Goal: Task Accomplishment & Management: Use online tool/utility

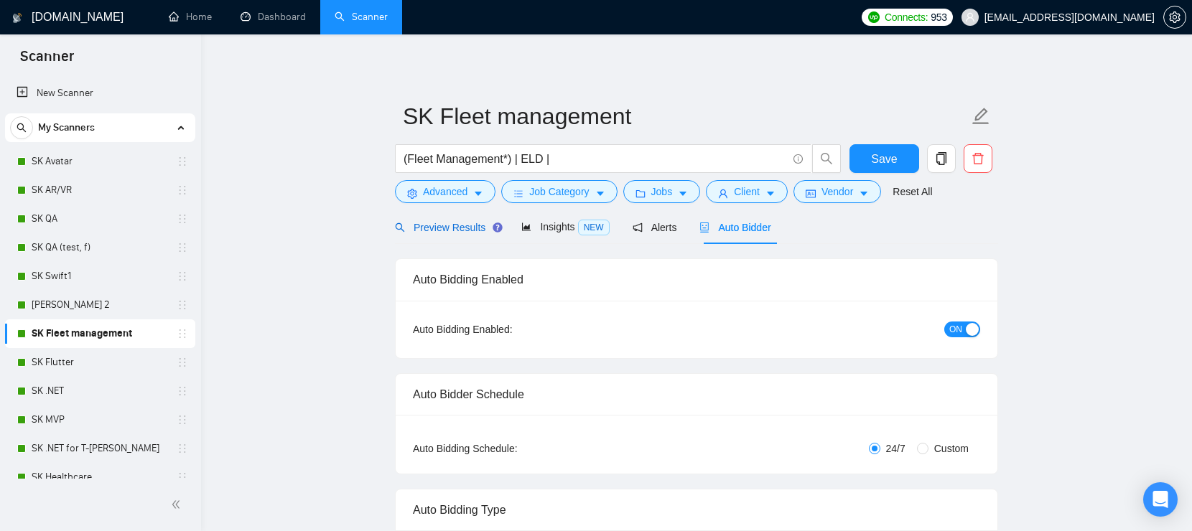
click at [470, 227] on span "Preview Results" at bounding box center [446, 227] width 103 height 11
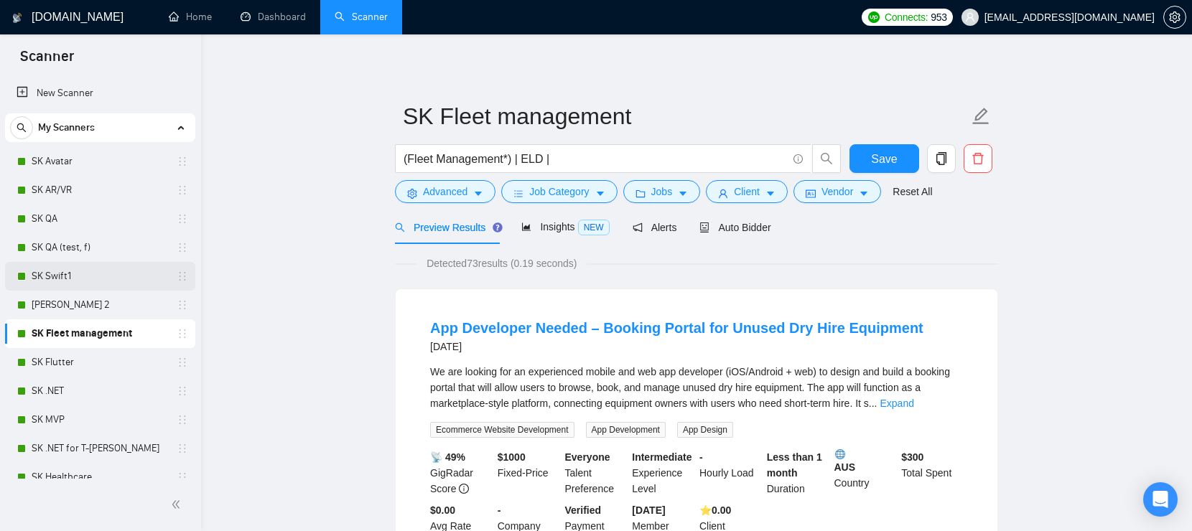
click at [74, 275] on link "SK Swift1" at bounding box center [100, 276] width 136 height 29
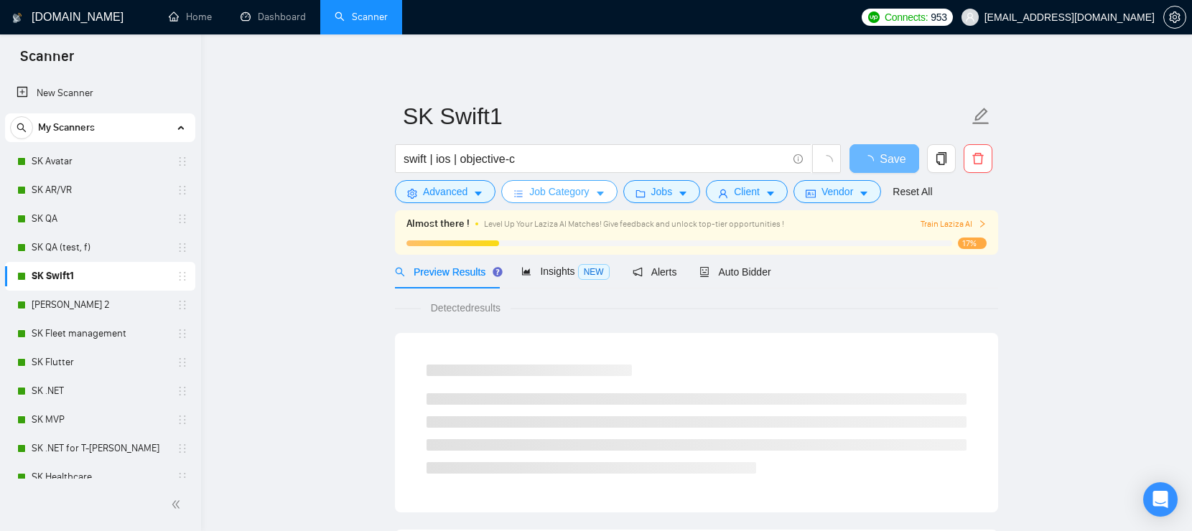
click at [600, 183] on button "Job Category" at bounding box center [559, 191] width 116 height 23
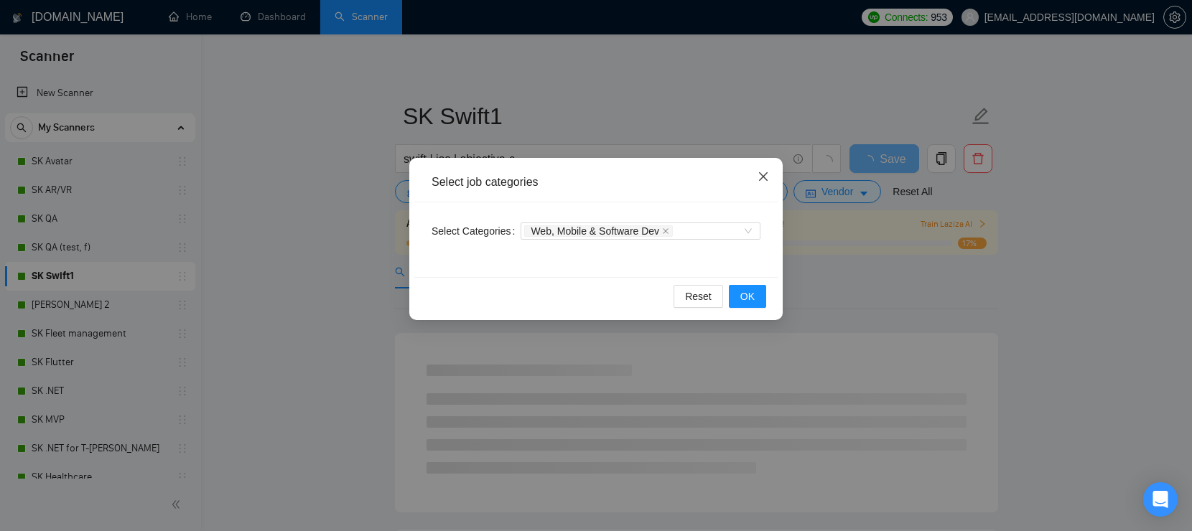
click at [764, 165] on span "Close" at bounding box center [763, 177] width 39 height 39
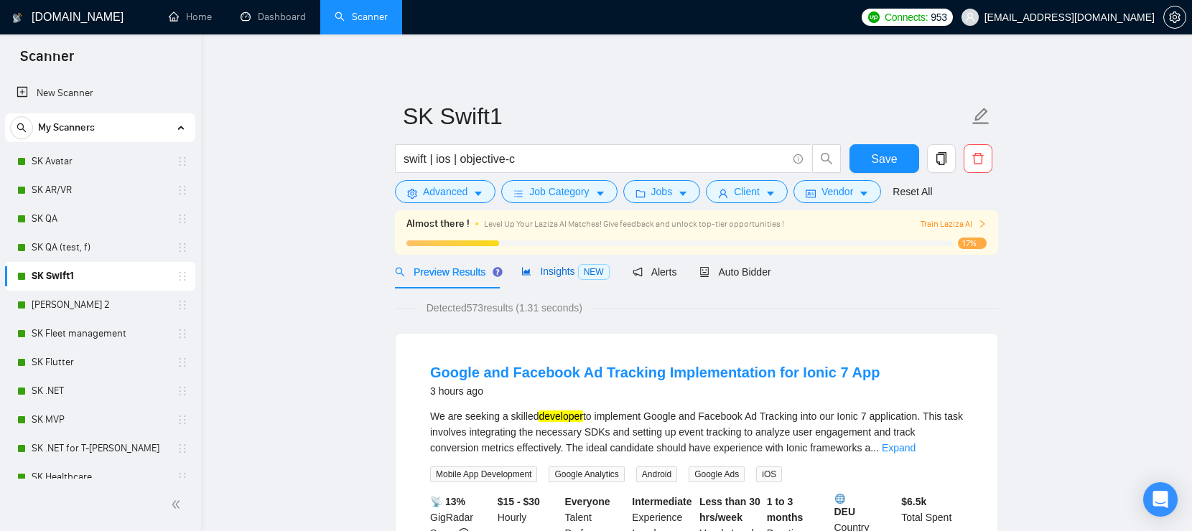
click at [569, 265] on div "Insights NEW" at bounding box center [565, 272] width 88 height 17
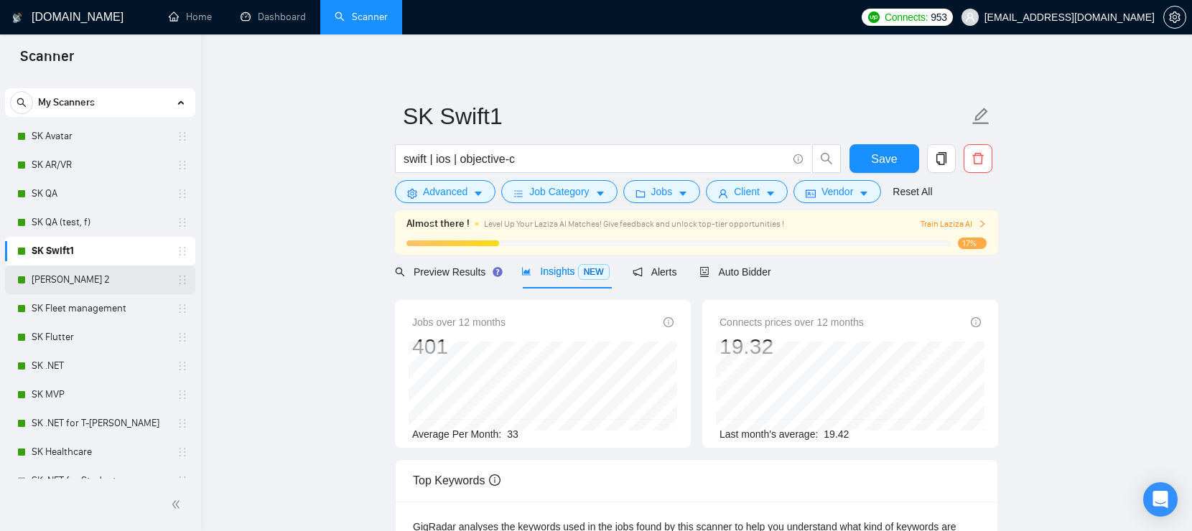
scroll to position [28, 0]
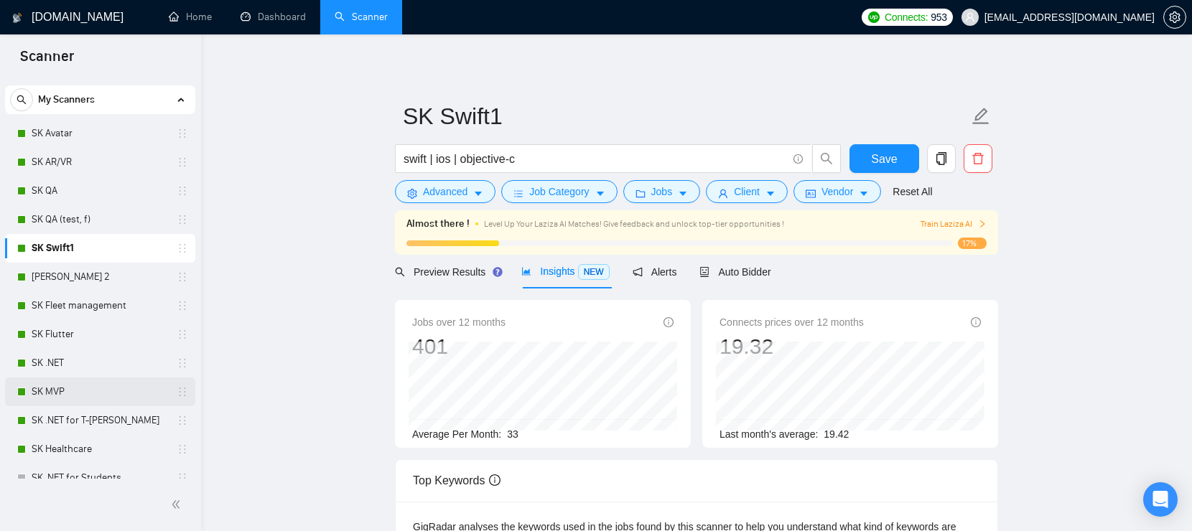
click at [118, 388] on link "SK MVP" at bounding box center [100, 392] width 136 height 29
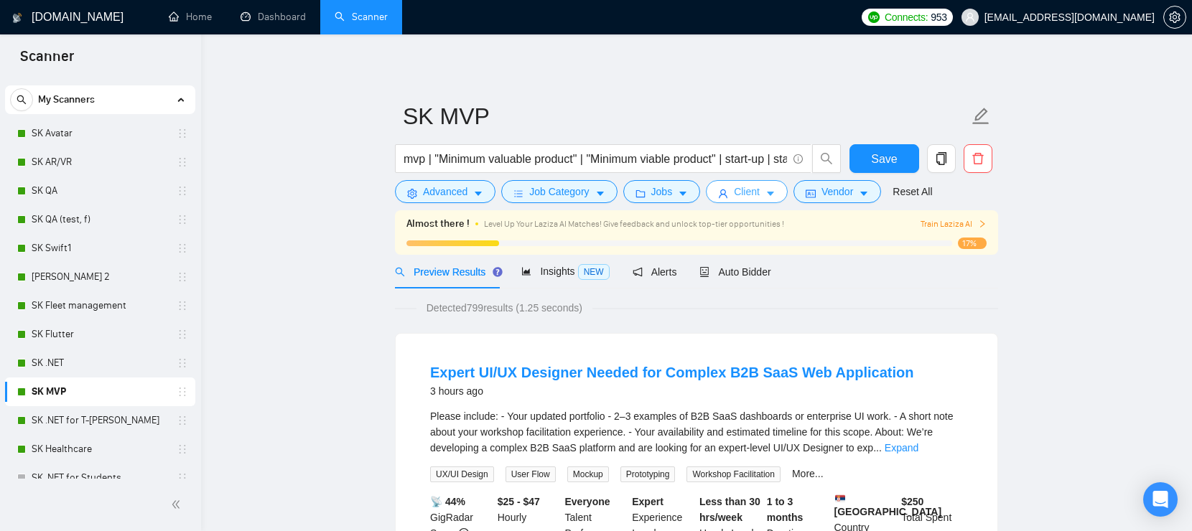
click at [760, 190] on span "Client" at bounding box center [747, 192] width 26 height 16
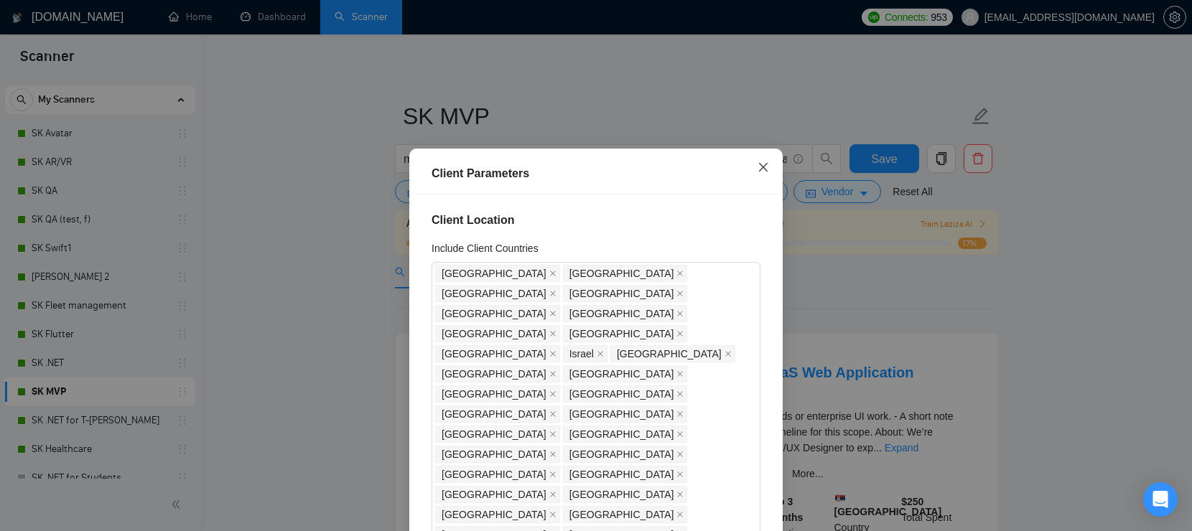
click at [761, 167] on icon "close" at bounding box center [763, 167] width 11 height 11
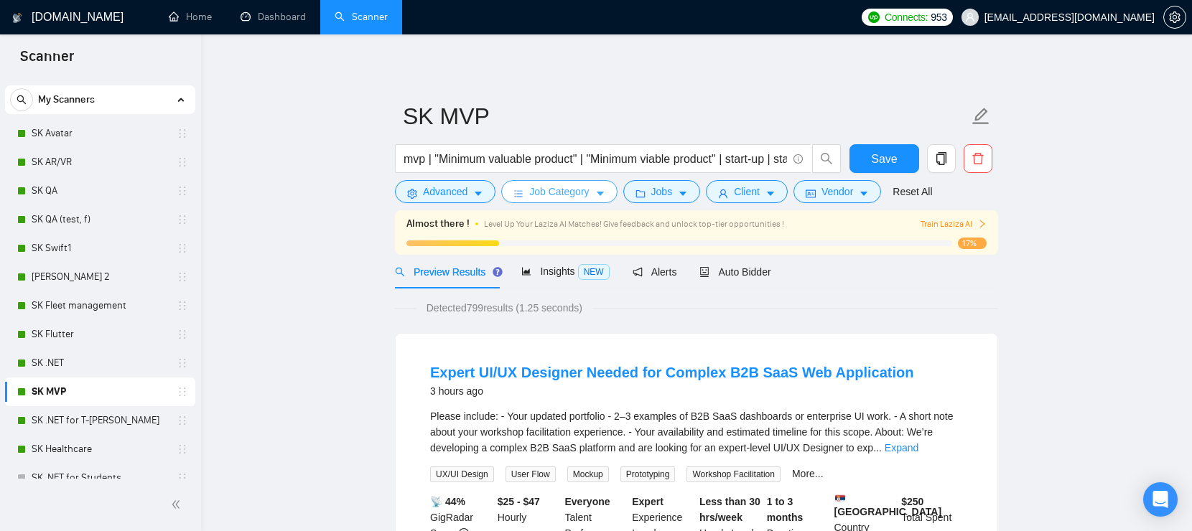
click at [582, 194] on span "Job Category" at bounding box center [559, 192] width 60 height 16
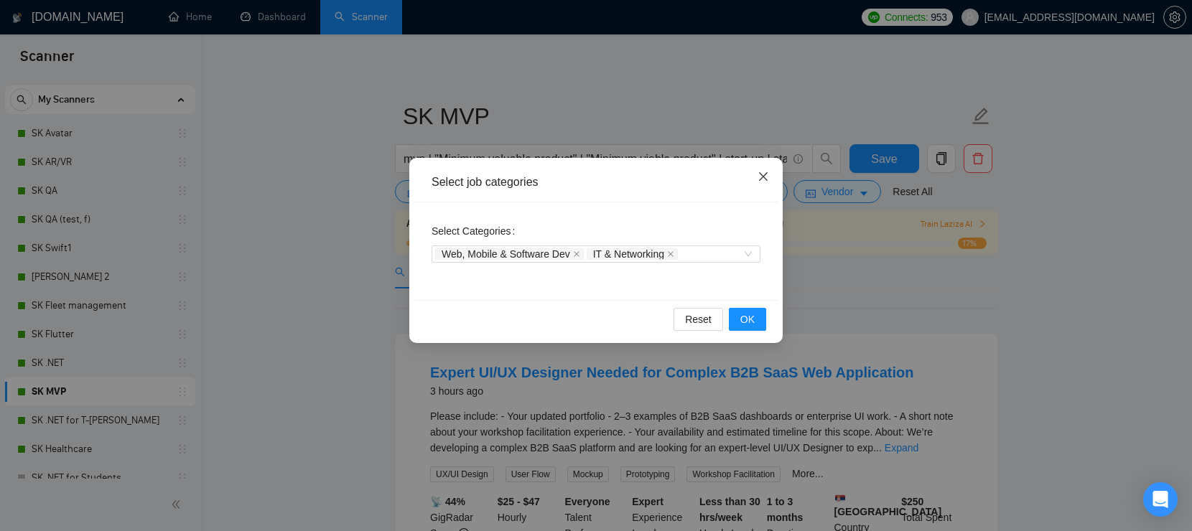
click at [769, 177] on span "Close" at bounding box center [763, 177] width 39 height 39
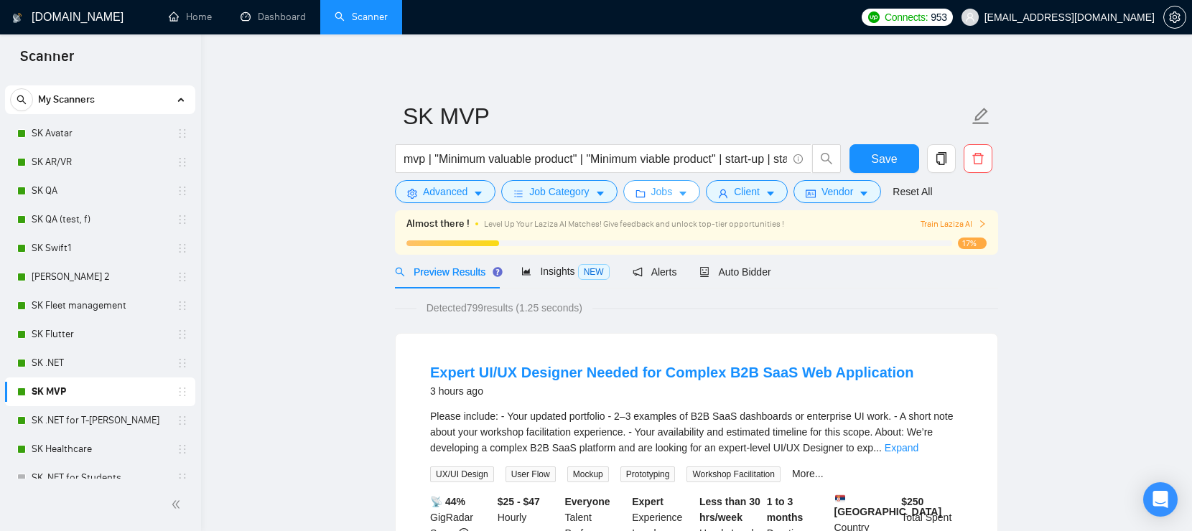
click at [679, 189] on button "Jobs" at bounding box center [662, 191] width 78 height 23
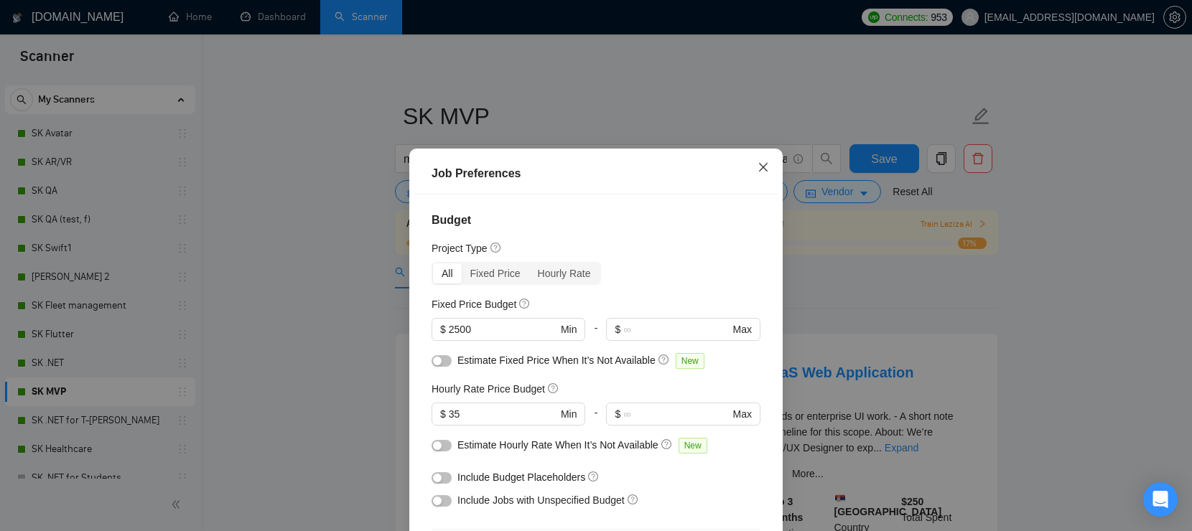
click at [766, 167] on icon "close" at bounding box center [763, 167] width 11 height 11
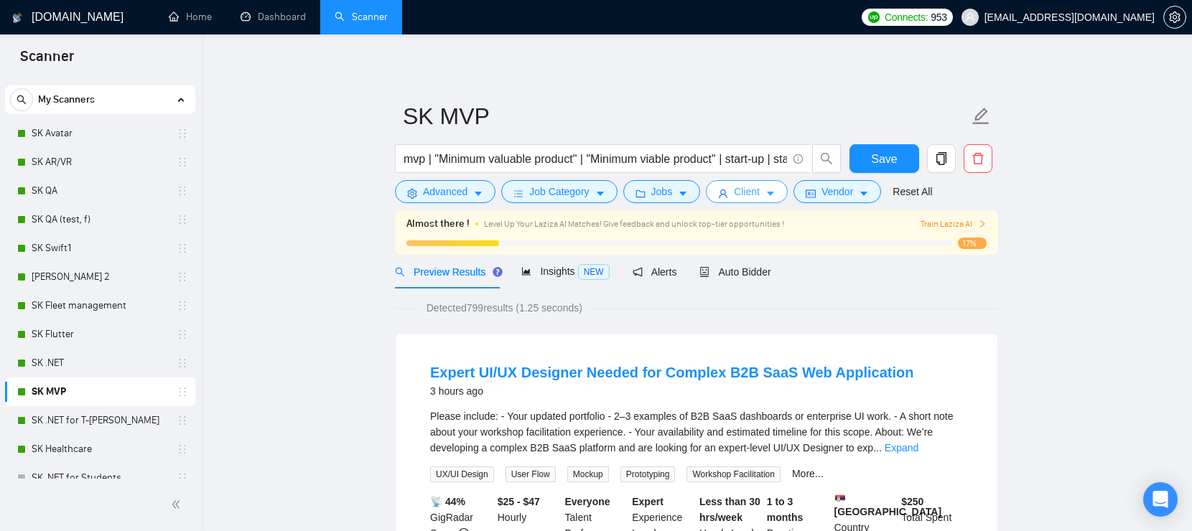
click at [760, 190] on span "Client" at bounding box center [747, 192] width 26 height 16
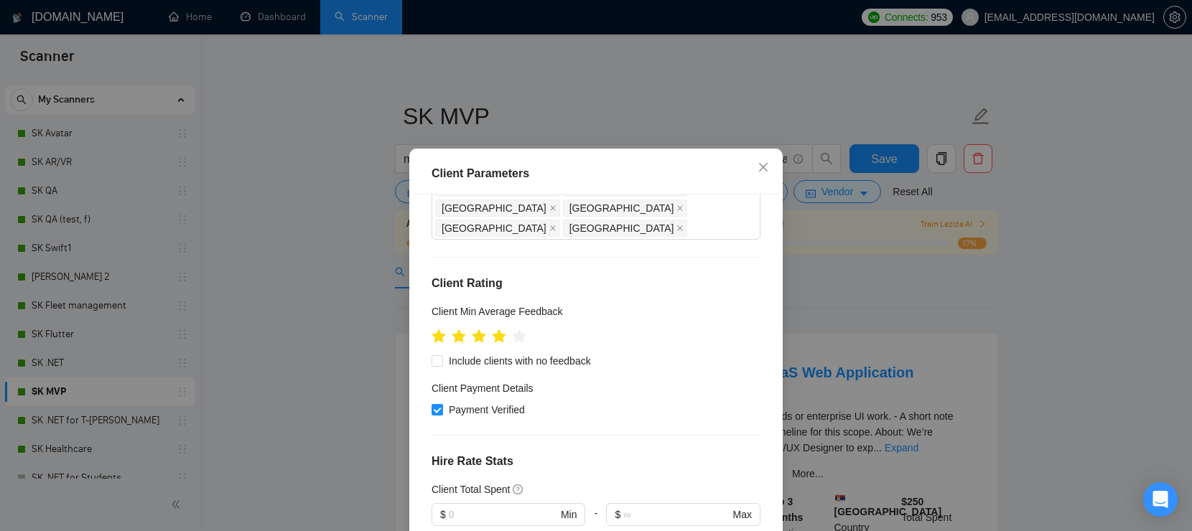
scroll to position [521, 0]
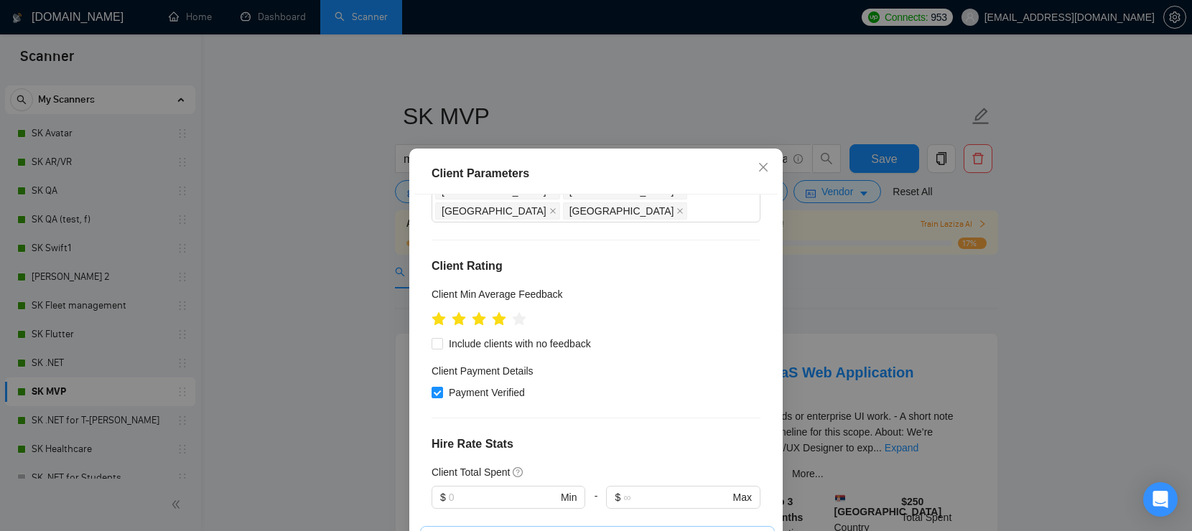
click at [775, 166] on span "Close" at bounding box center [763, 168] width 39 height 39
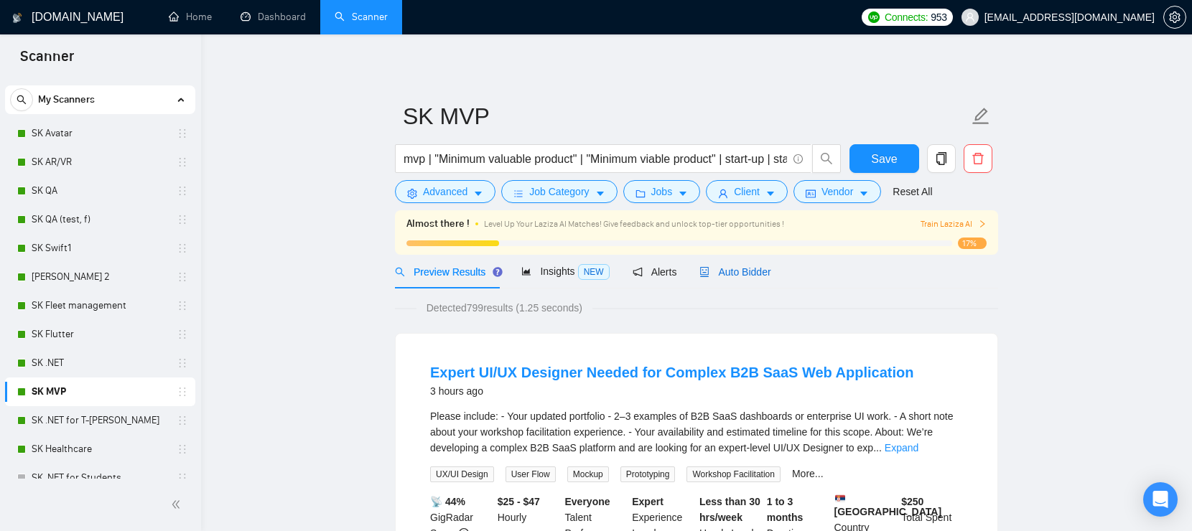
click at [760, 269] on span "Auto Bidder" at bounding box center [734, 271] width 71 height 11
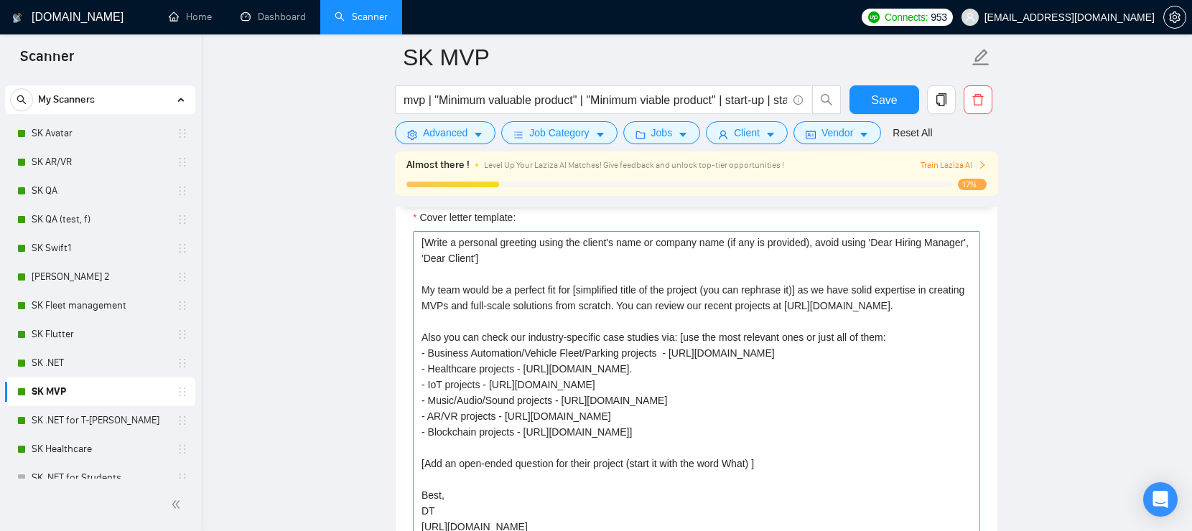
scroll to position [1624, 0]
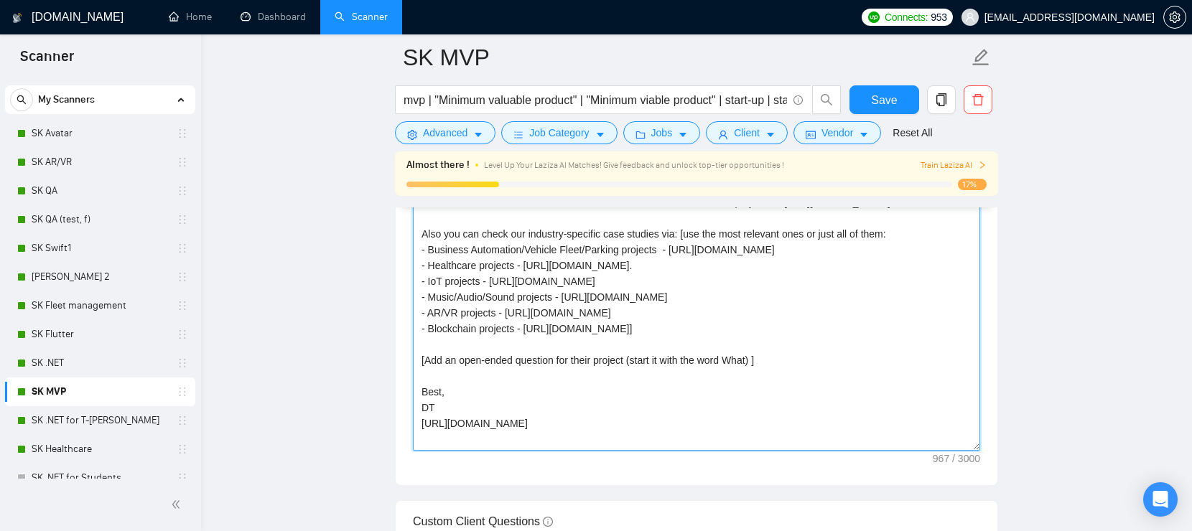
click at [697, 373] on textarea "[Write a personal greeting using the client's name or company name (if any is p…" at bounding box center [696, 289] width 567 height 323
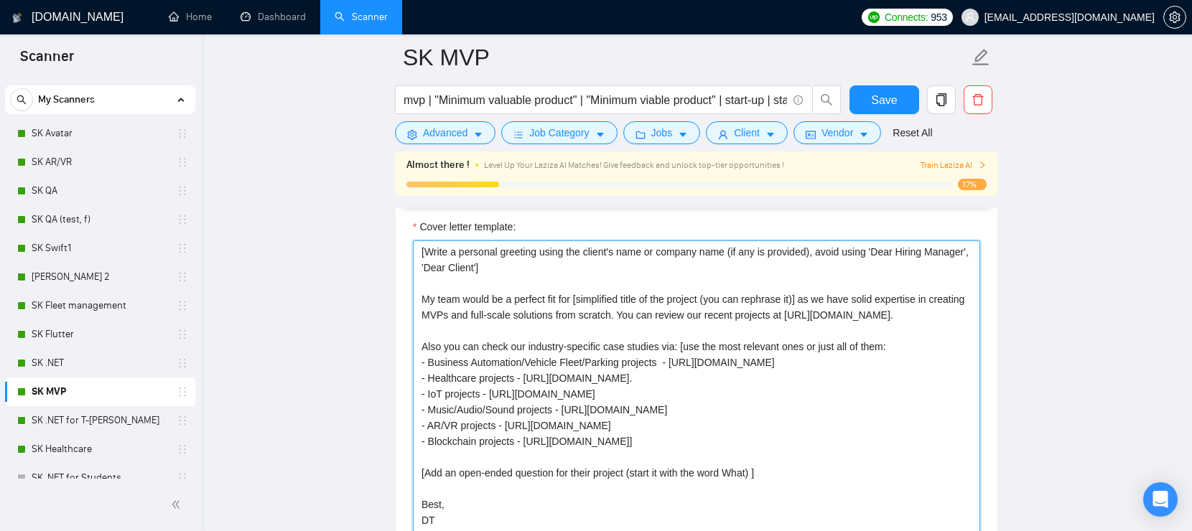
scroll to position [1658, 0]
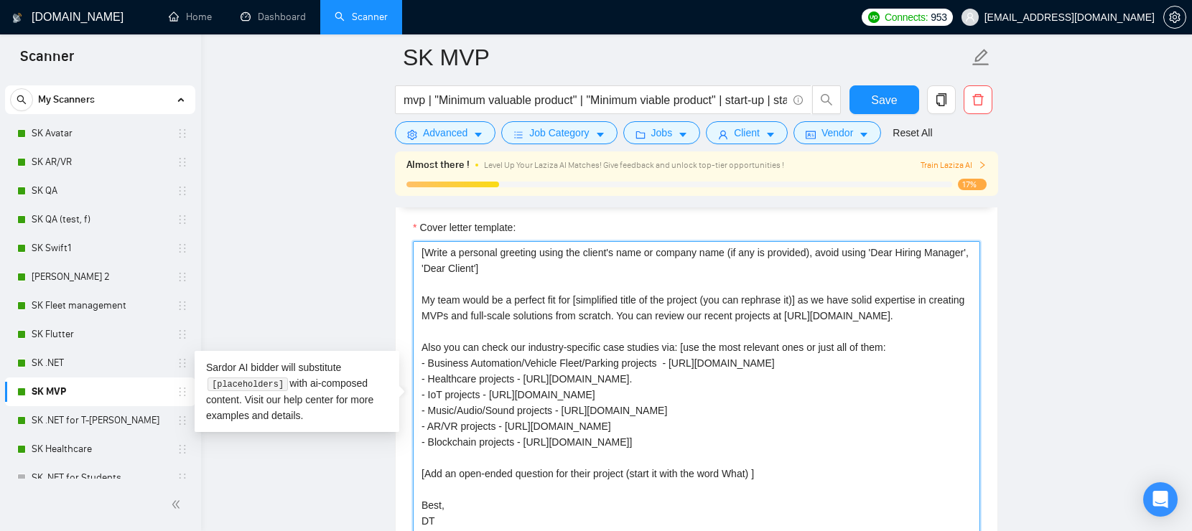
click at [585, 325] on textarea "[Write a personal greeting using the client's name or company name (if any is p…" at bounding box center [696, 402] width 567 height 323
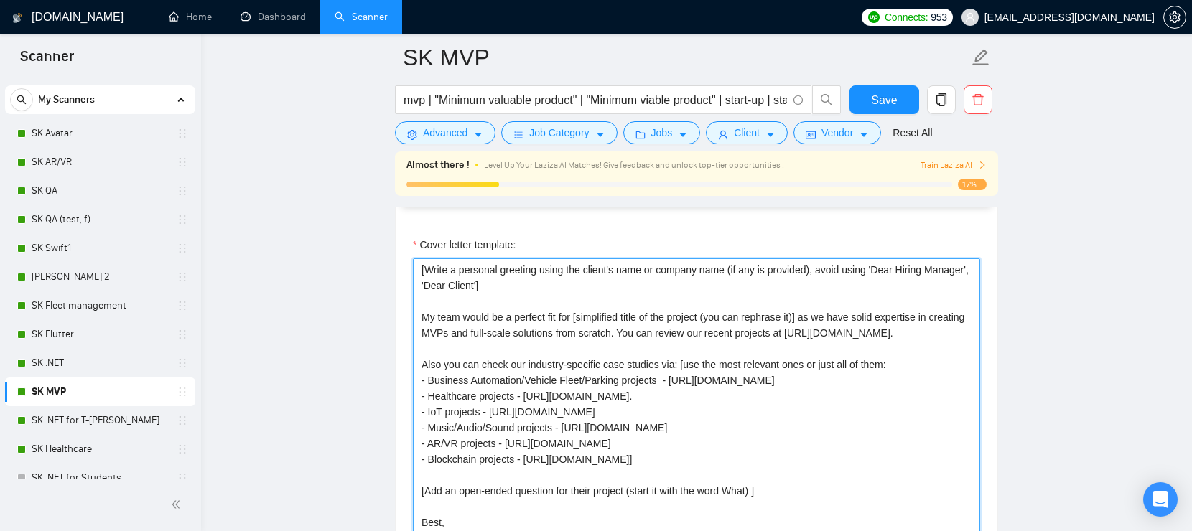
scroll to position [1642, 0]
click at [572, 284] on textarea "[Write a personal greeting using the client's name or company name (if any is p…" at bounding box center [696, 418] width 567 height 323
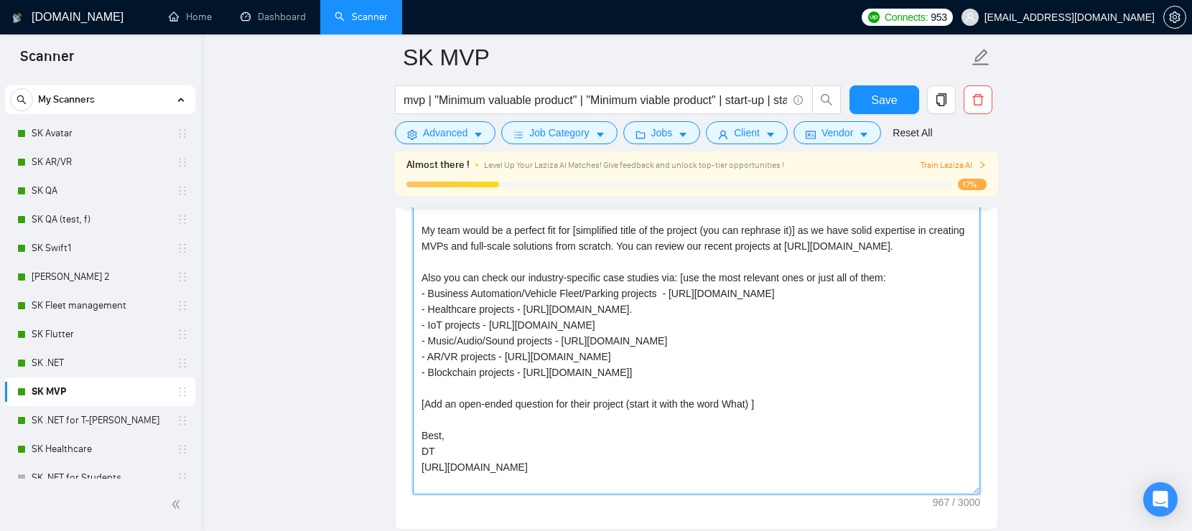
scroll to position [1754, 0]
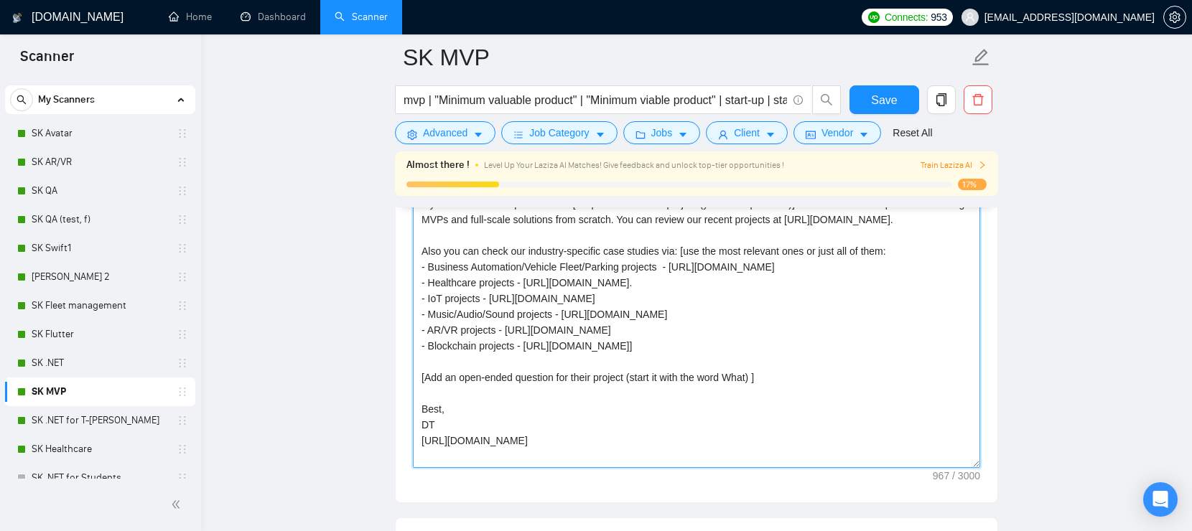
click at [671, 356] on textarea "[Write a personal greeting using the client's name or company name (if any is p…" at bounding box center [696, 306] width 567 height 323
drag, startPoint x: 671, startPoint y: 340, endPoint x: 526, endPoint y: 340, distance: 145.8
click at [526, 340] on textarea "[Write a personal greeting using the client's name or company name (if any is p…" at bounding box center [696, 306] width 567 height 323
drag, startPoint x: 732, startPoint y: 331, endPoint x: 564, endPoint y: 325, distance: 168.1
click at [564, 325] on textarea "[Write a personal greeting using the client's name or company name (if any is p…" at bounding box center [696, 306] width 567 height 323
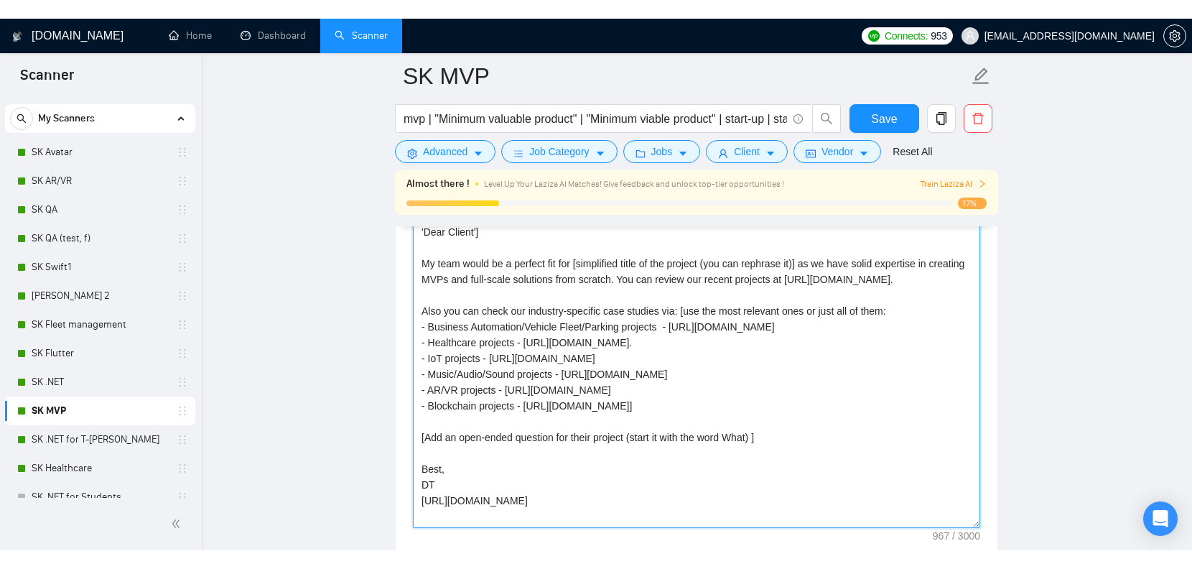
scroll to position [1715, 0]
